Goal: Obtain resource: Obtain resource

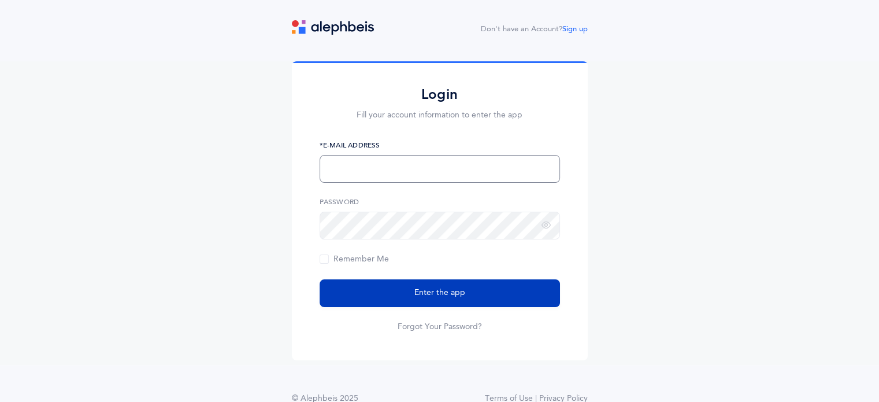
type input "[EMAIL_ADDRESS][PERSON_NAME][DOMAIN_NAME]"
click at [423, 296] on span "Enter the app" at bounding box center [439, 293] width 51 height 12
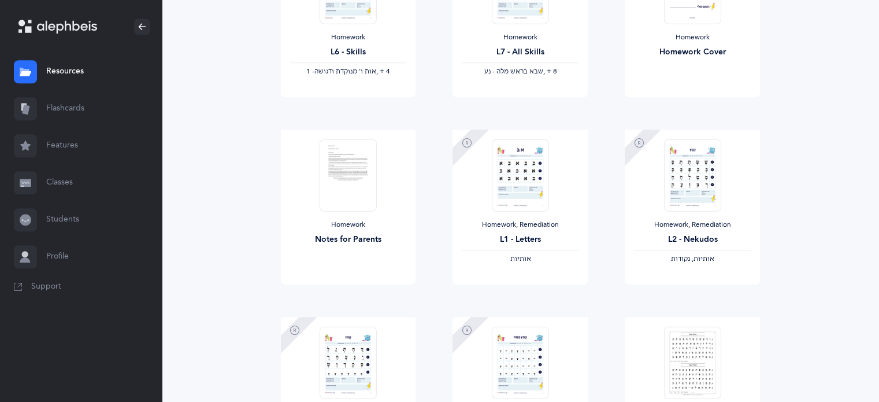
scroll to position [1040, 0]
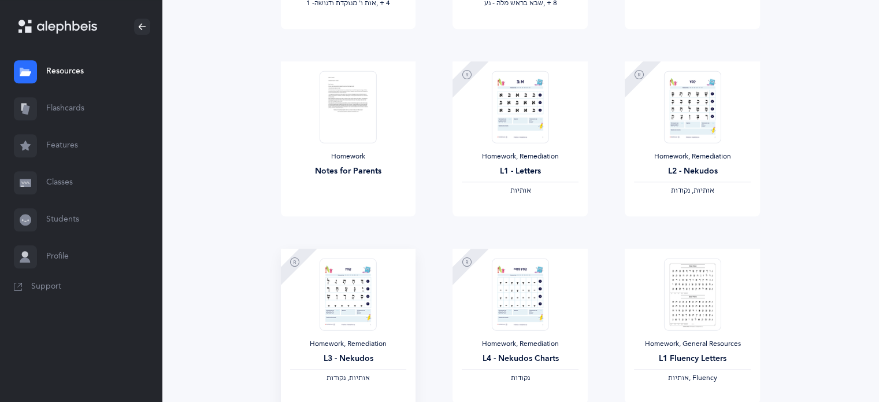
click at [351, 312] on img at bounding box center [348, 294] width 57 height 72
click at [354, 298] on img at bounding box center [348, 294] width 57 height 72
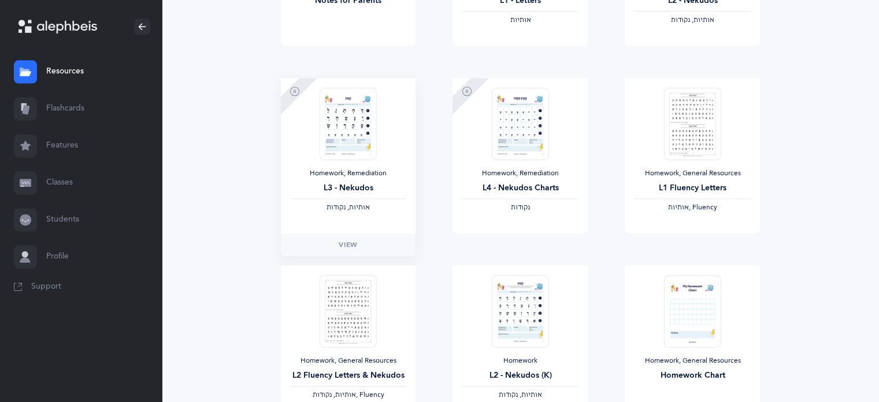
scroll to position [1214, 0]
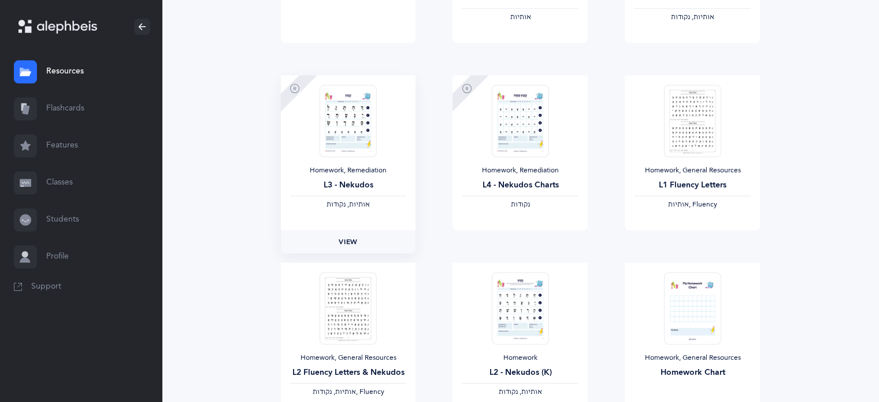
click at [347, 242] on span "View" at bounding box center [348, 241] width 18 height 10
